Goal: Check status: Check status

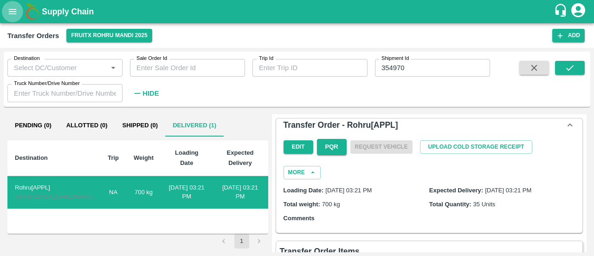
click at [8, 13] on icon "open drawer" at bounding box center [12, 12] width 10 height 10
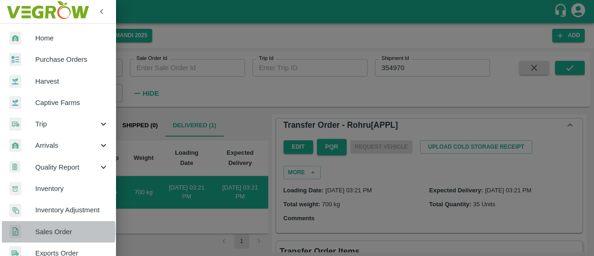
click at [46, 231] on span "Sales Order" at bounding box center [71, 232] width 73 height 10
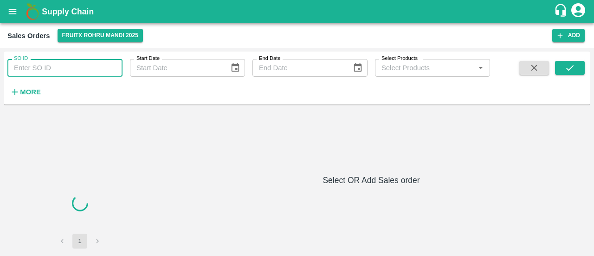
click at [59, 72] on input "SO ID" at bounding box center [64, 68] width 115 height 18
paste input "603939"
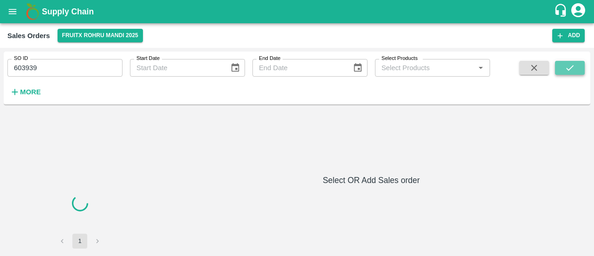
click at [573, 65] on icon "submit" at bounding box center [570, 68] width 10 height 10
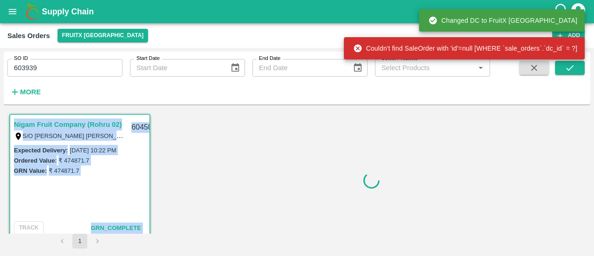
scroll to position [2, 0]
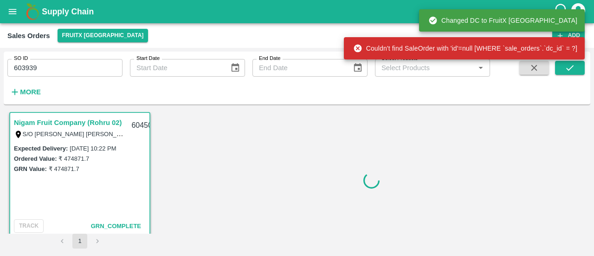
drag, startPoint x: 161, startPoint y: 111, endPoint x: 176, endPoint y: 156, distance: 47.6
click at [176, 156] on div at bounding box center [371, 180] width 431 height 137
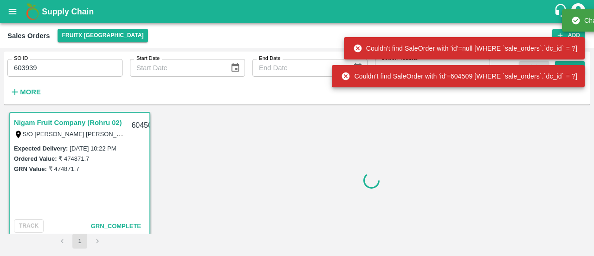
click at [176, 156] on div at bounding box center [371, 180] width 431 height 137
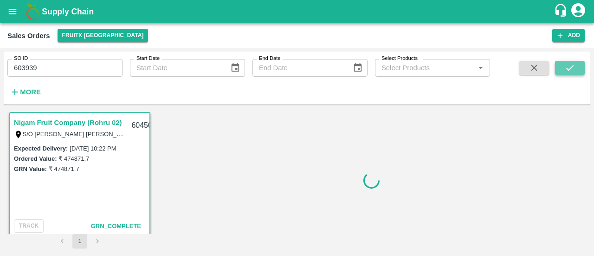
click at [567, 66] on icon "submit" at bounding box center [570, 68] width 10 height 10
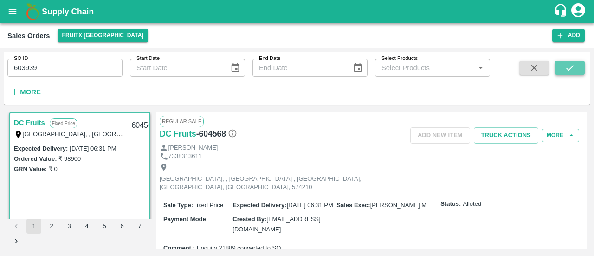
click at [568, 70] on icon "submit" at bounding box center [570, 68] width 10 height 10
click at [48, 70] on input "603939" at bounding box center [64, 68] width 115 height 18
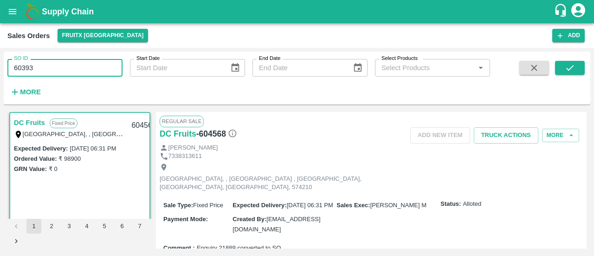
type input "603939"
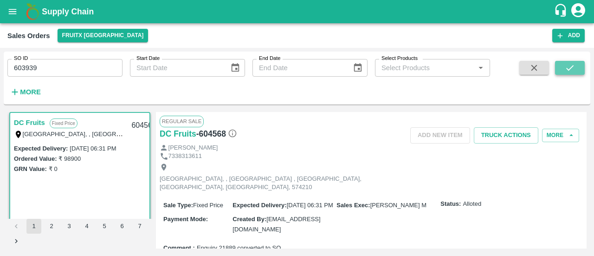
click at [568, 71] on icon "submit" at bounding box center [570, 68] width 10 height 10
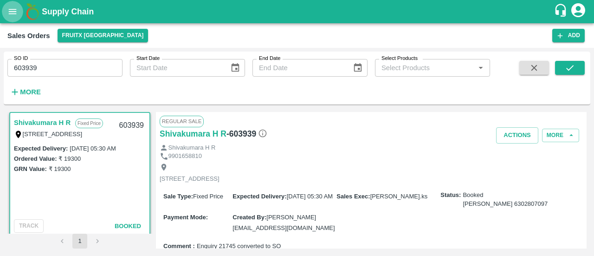
click at [15, 12] on icon "open drawer" at bounding box center [12, 12] width 10 height 10
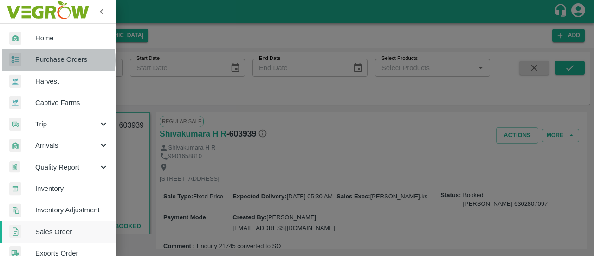
click at [52, 60] on span "Purchase Orders" at bounding box center [71, 59] width 73 height 10
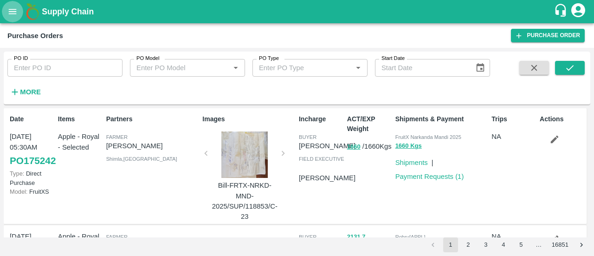
click at [13, 13] on icon "open drawer" at bounding box center [13, 11] width 8 height 5
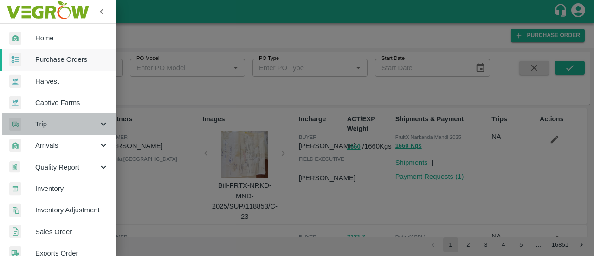
click at [74, 126] on span "Trip" at bounding box center [66, 124] width 63 height 10
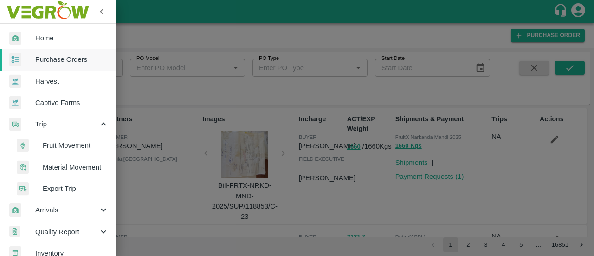
click at [63, 144] on span "Fruit Movement" at bounding box center [76, 145] width 66 height 10
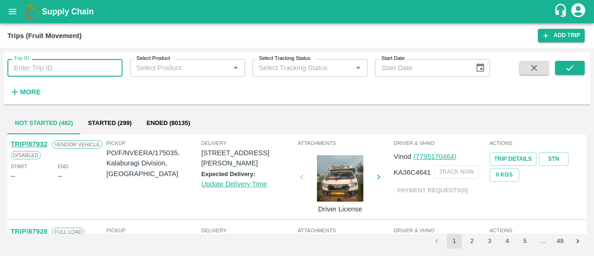
click at [76, 68] on input "Trip ID" at bounding box center [64, 68] width 115 height 18
paste input "67667"
type input "67667"
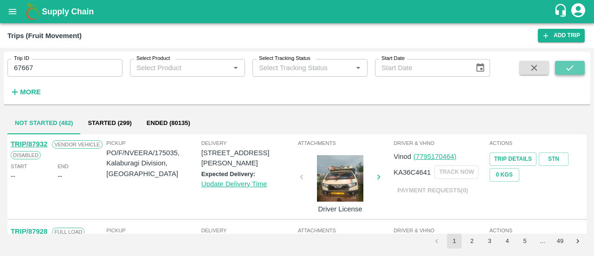
click at [561, 65] on button "submit" at bounding box center [570, 68] width 30 height 14
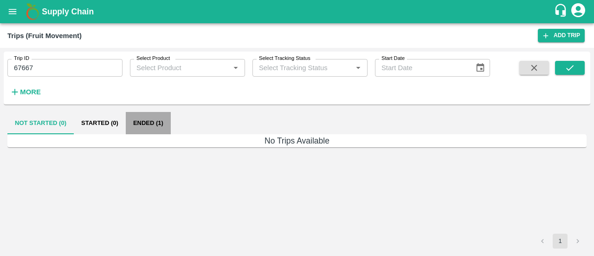
click at [143, 122] on button "Ended (1)" at bounding box center [148, 123] width 45 height 22
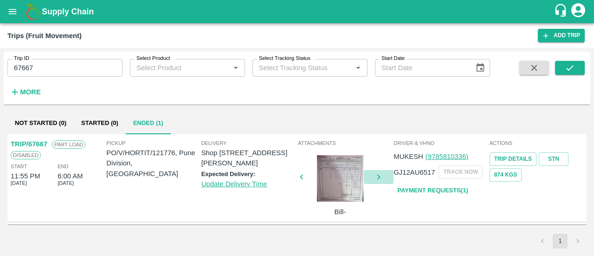
click at [379, 175] on icon "button" at bounding box center [379, 177] width 3 height 5
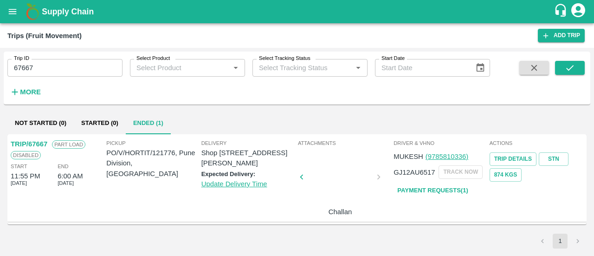
click at [379, 175] on div "Attachments Challan" at bounding box center [345, 178] width 96 height 83
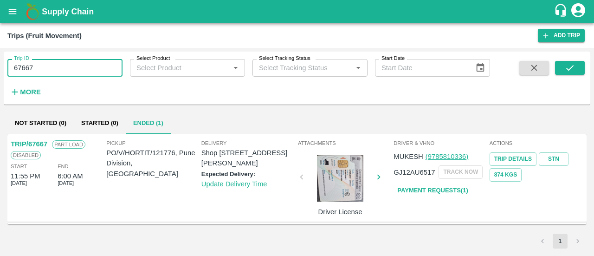
click at [69, 65] on input "67667" at bounding box center [64, 68] width 115 height 18
click at [13, 15] on icon "open drawer" at bounding box center [12, 12] width 10 height 10
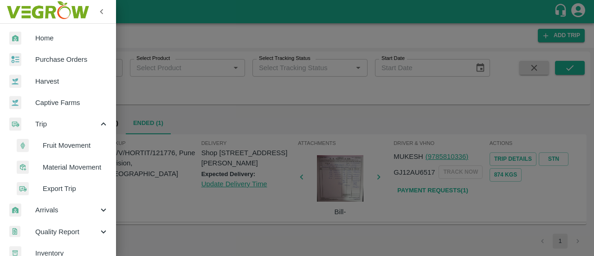
click at [193, 83] on div at bounding box center [297, 128] width 594 height 256
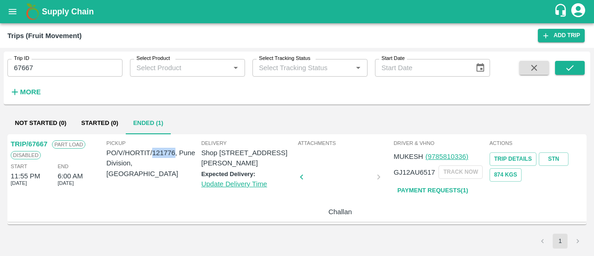
drag, startPoint x: 175, startPoint y: 153, endPoint x: 154, endPoint y: 154, distance: 20.9
click at [154, 154] on p "PO/V/HORTIT/121776, Pune Division, [GEOGRAPHIC_DATA]" at bounding box center [153, 163] width 95 height 31
copy p "121776"
click at [23, 142] on p "TRIP/67667" at bounding box center [29, 144] width 37 height 10
click at [37, 145] on p "TRIP/67667" at bounding box center [29, 144] width 37 height 10
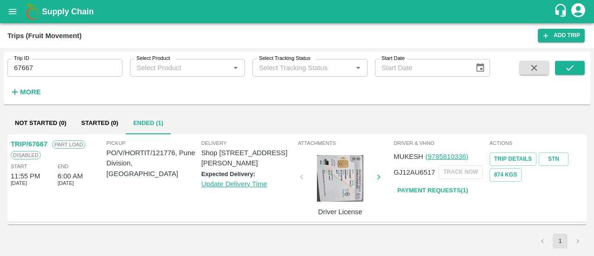
click at [21, 142] on p "TRIP/67667" at bounding box center [29, 144] width 37 height 10
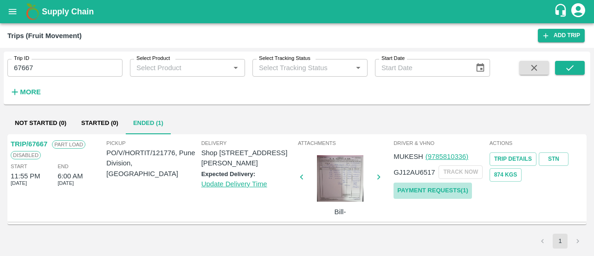
click at [423, 190] on link "Payment Requests( 1 )" at bounding box center [433, 191] width 78 height 16
